Goal: Task Accomplishment & Management: Manage account settings

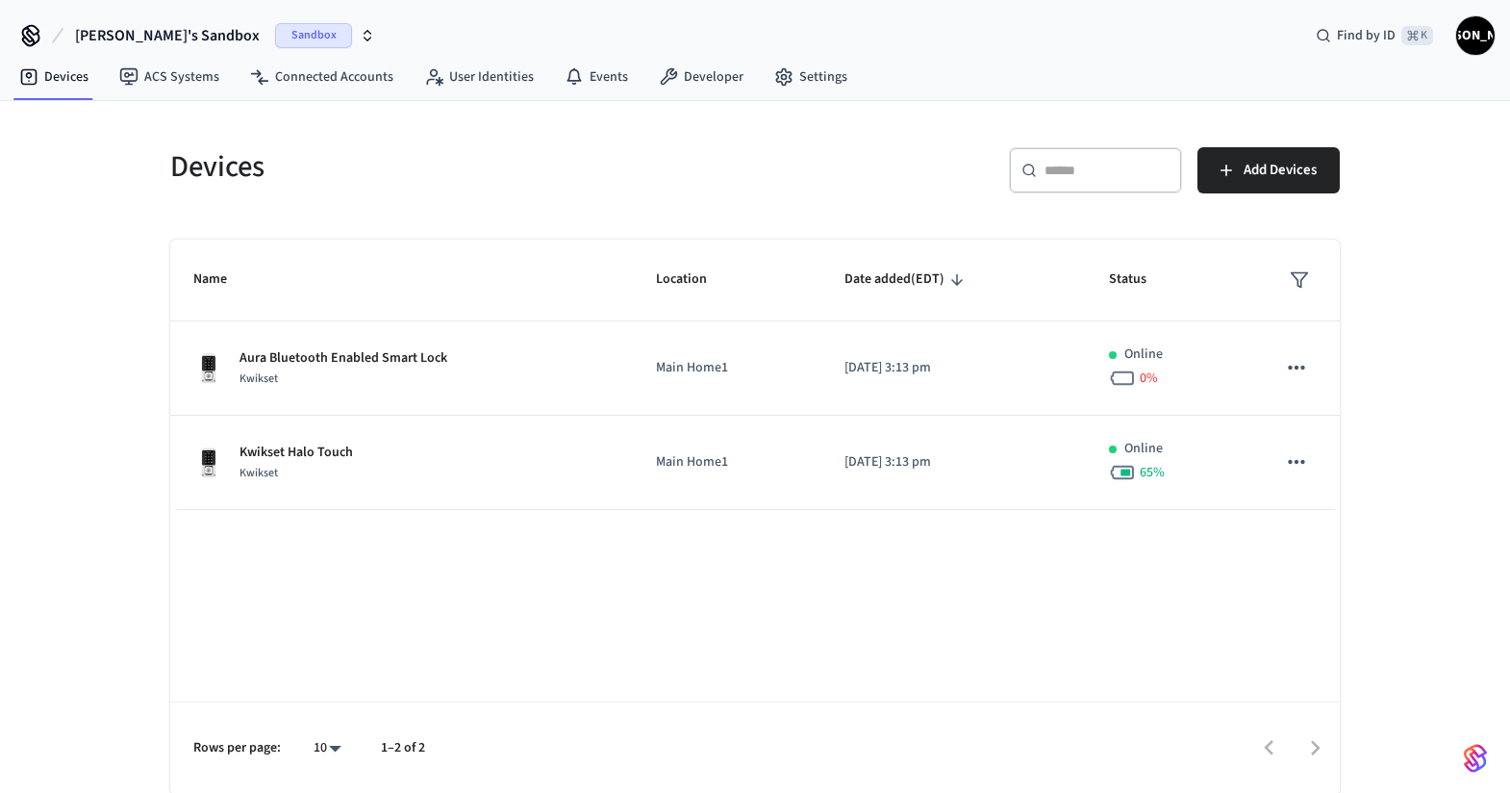
click at [365, 32] on icon "button" at bounding box center [368, 32] width 7 height 3
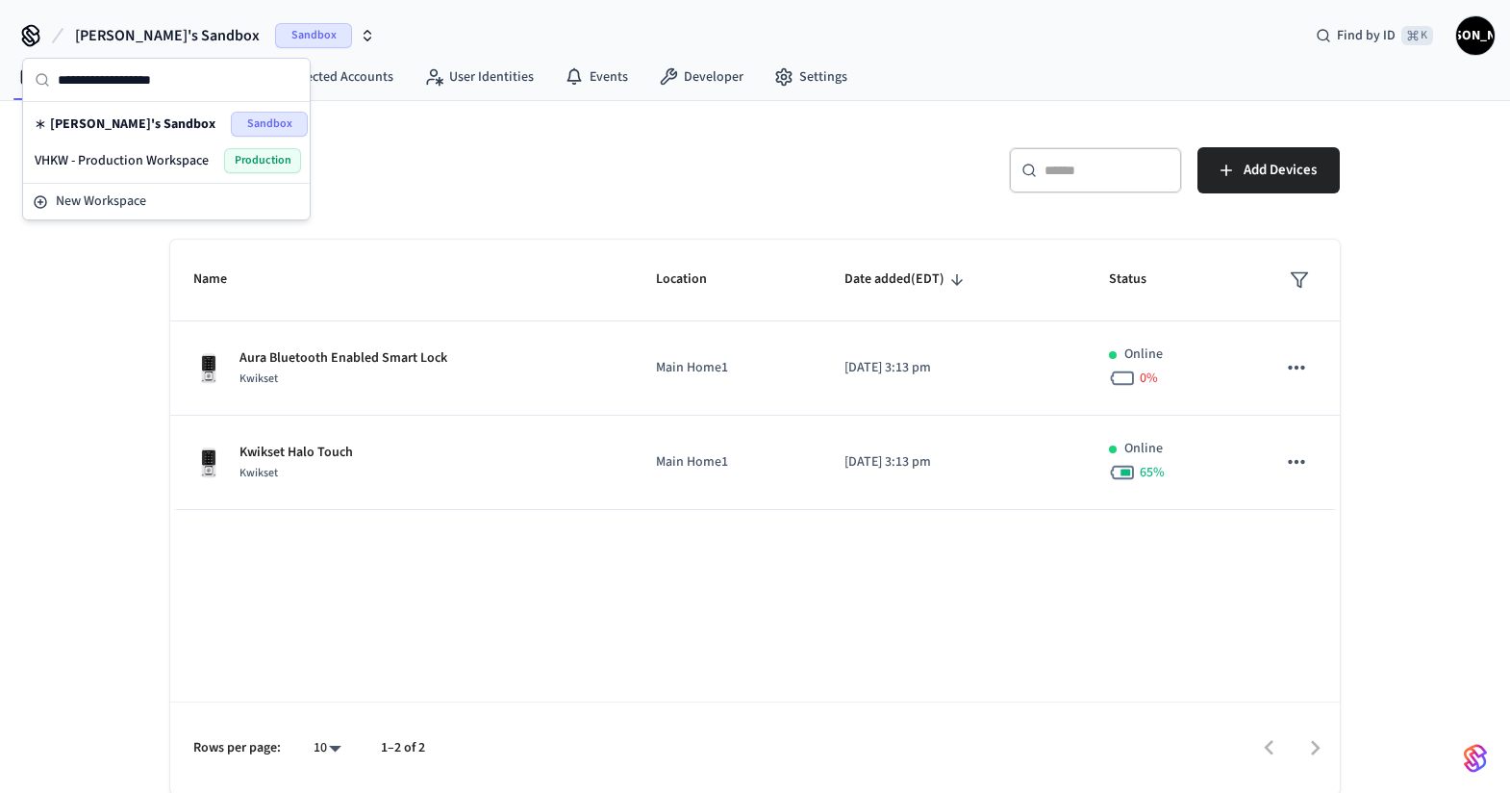
click at [490, 200] on div "Devices" at bounding box center [445, 166] width 596 height 85
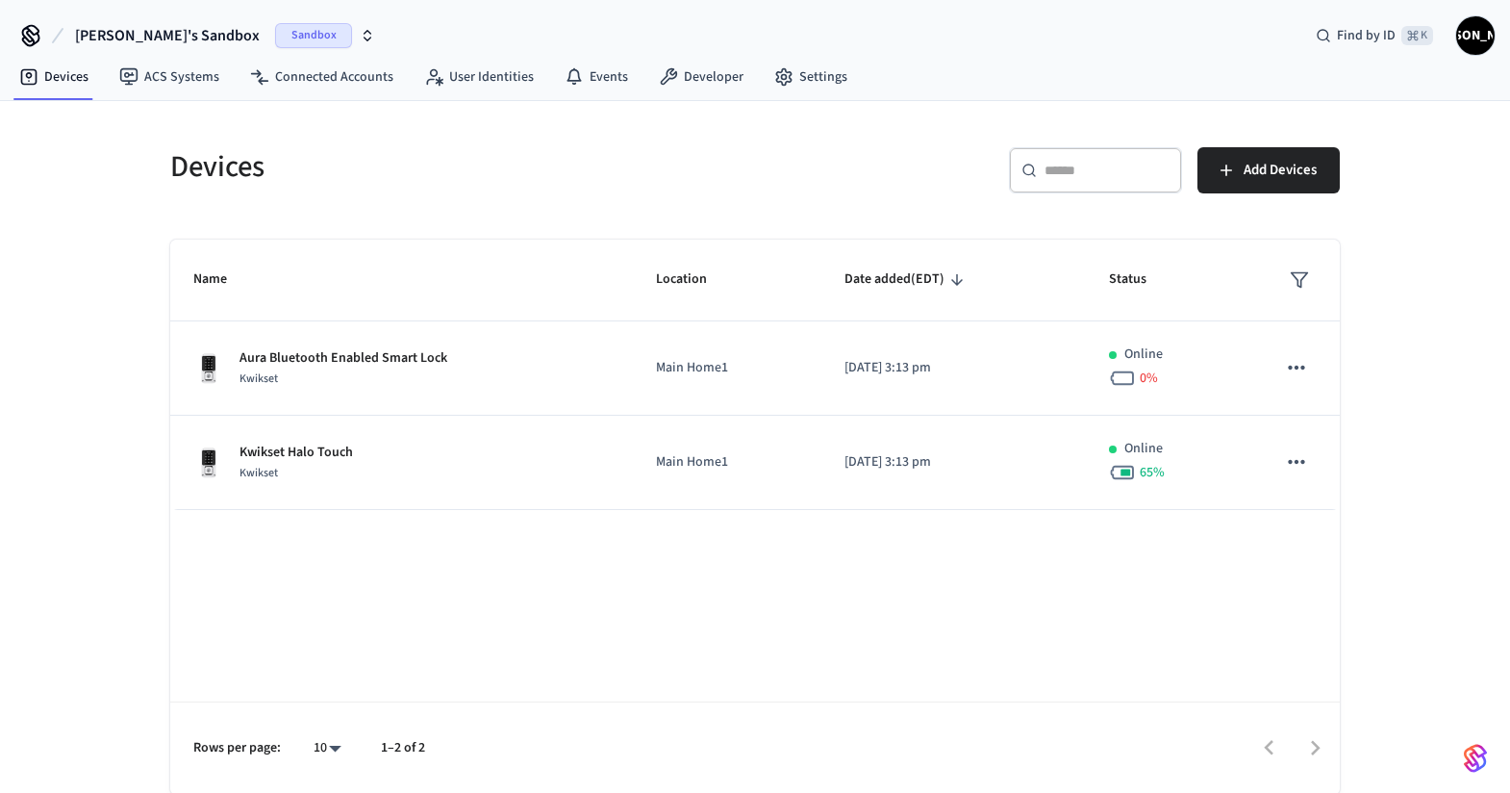
click at [1474, 29] on span "[PERSON_NAME]" at bounding box center [1475, 35] width 35 height 35
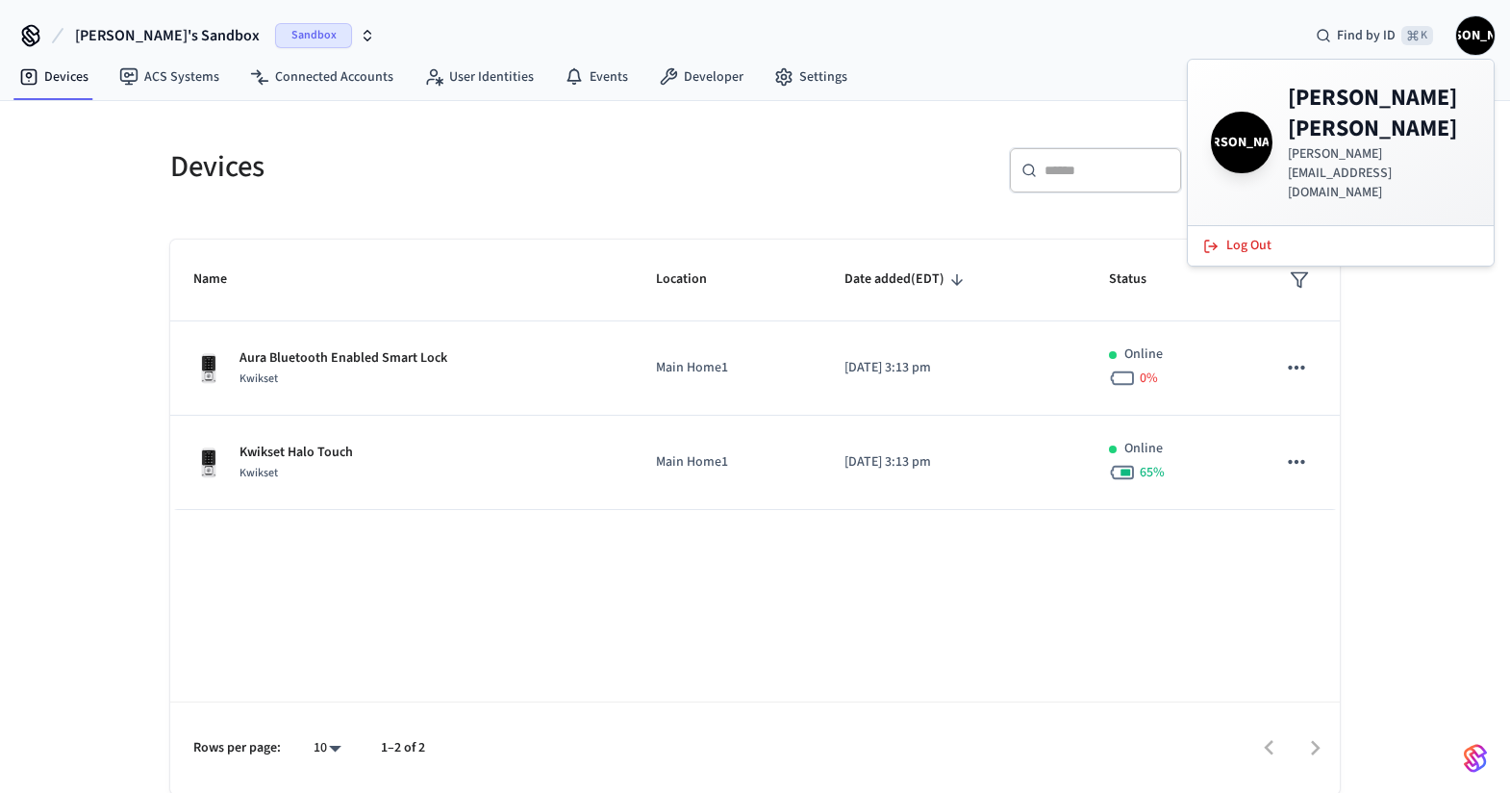
click at [47, 214] on div "Devices ​ ​ Add Devices Name Location Date added (EDT) Status Aura Bluetooth En…" at bounding box center [755, 448] width 1510 height 694
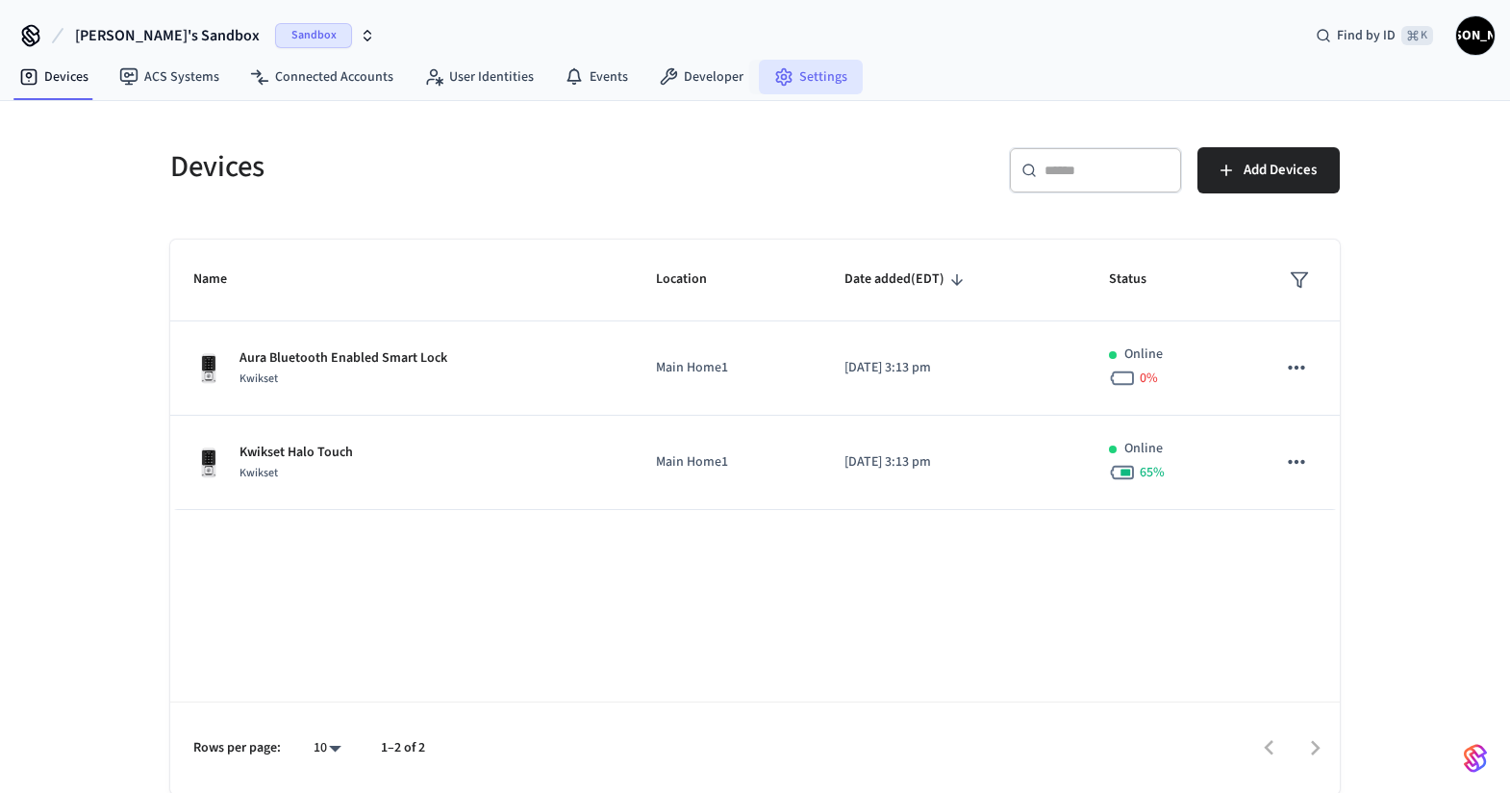
click at [813, 71] on link "Settings" at bounding box center [811, 77] width 104 height 35
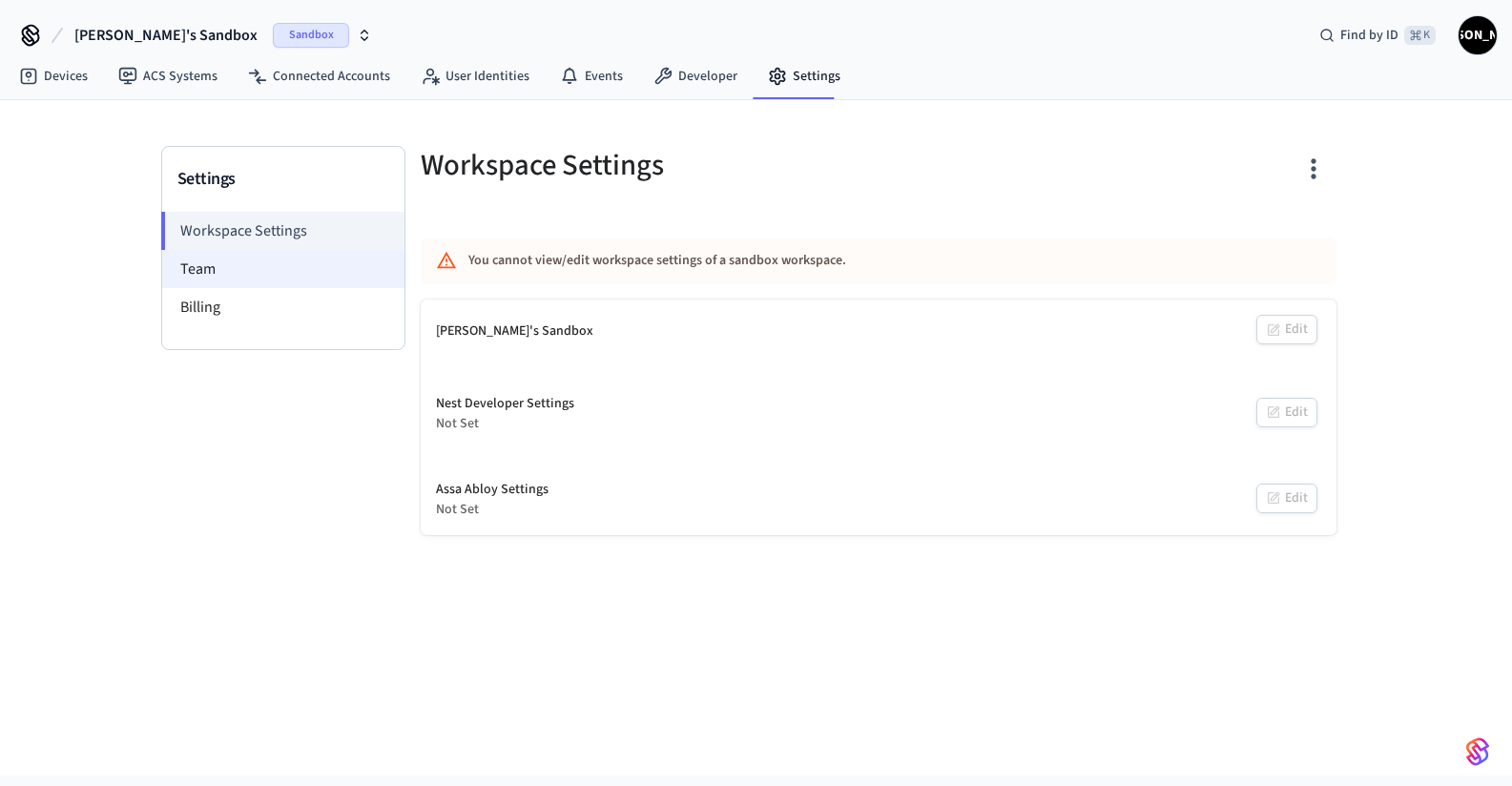
click at [217, 281] on li "Team" at bounding box center [284, 269] width 242 height 38
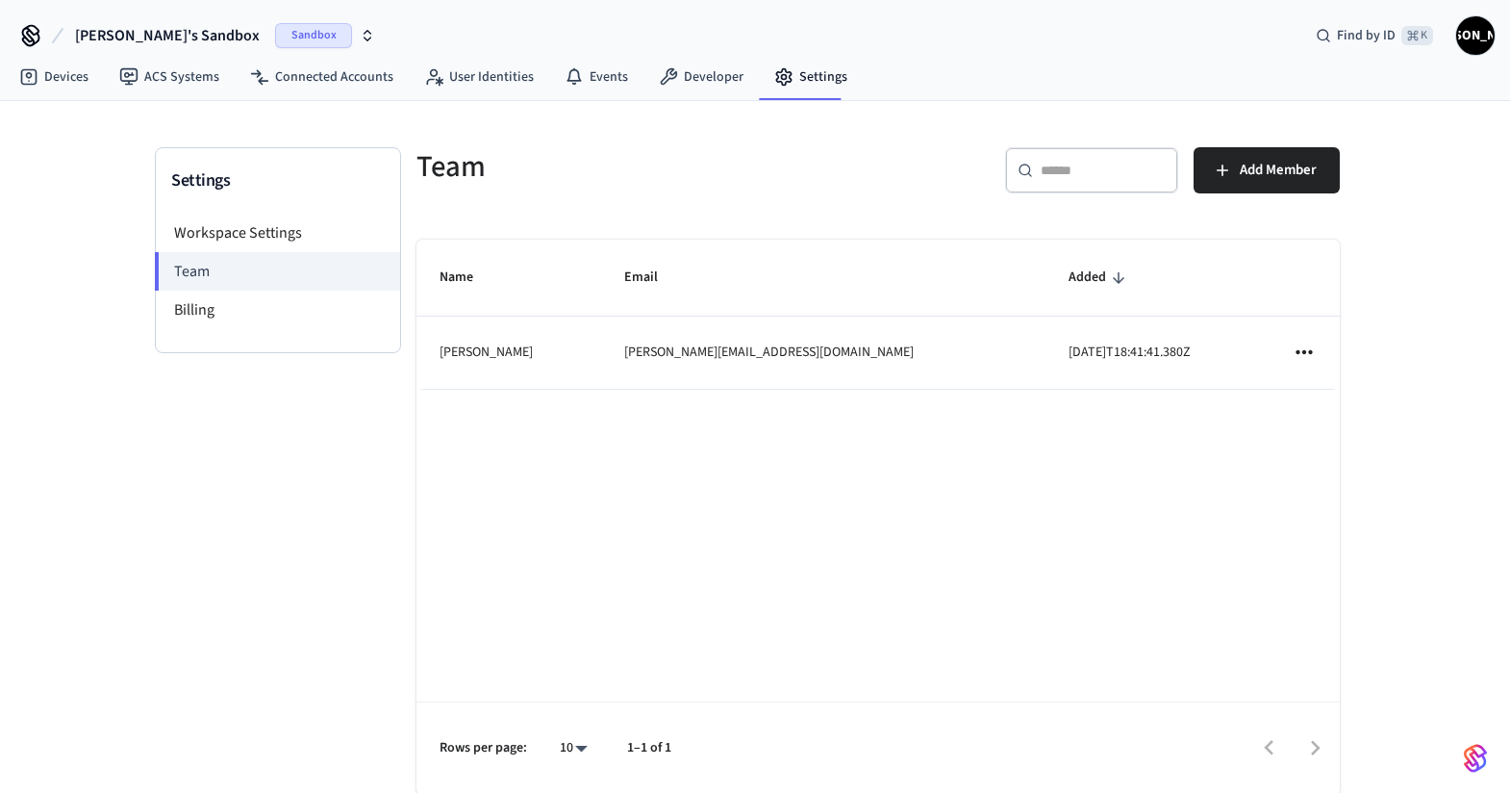
click at [504, 353] on td "[PERSON_NAME]" at bounding box center [509, 353] width 185 height 72
click at [1307, 352] on icon "sticky table" at bounding box center [1304, 352] width 25 height 25
click at [1411, 288] on div at bounding box center [762, 396] width 1525 height 793
click at [169, 314] on li "Billing" at bounding box center [278, 310] width 244 height 38
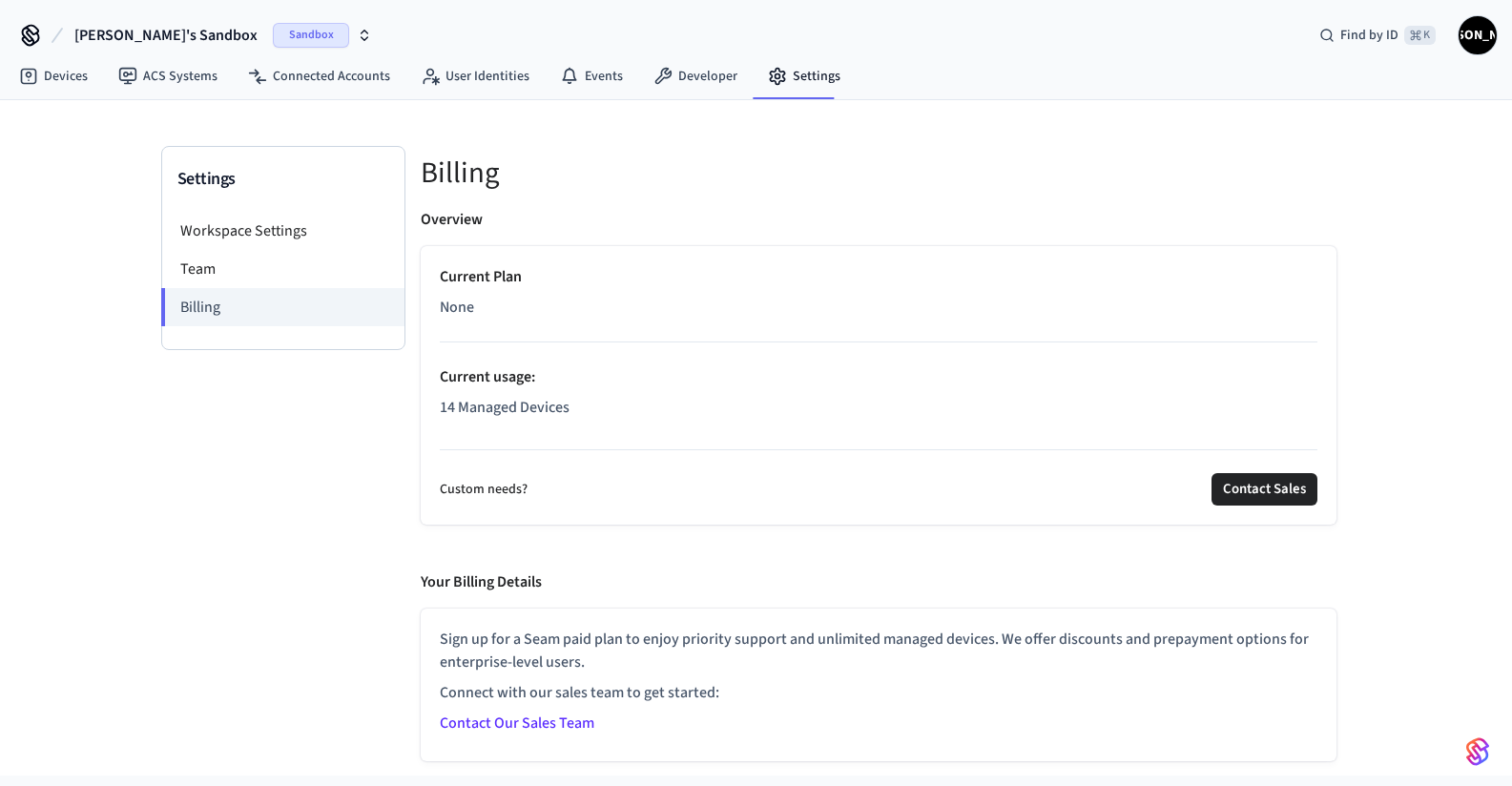
click at [327, 640] on div "Settings Workspace Settings Team Billing" at bounding box center [284, 453] width 244 height 615
